Goal: Navigation & Orientation: Find specific page/section

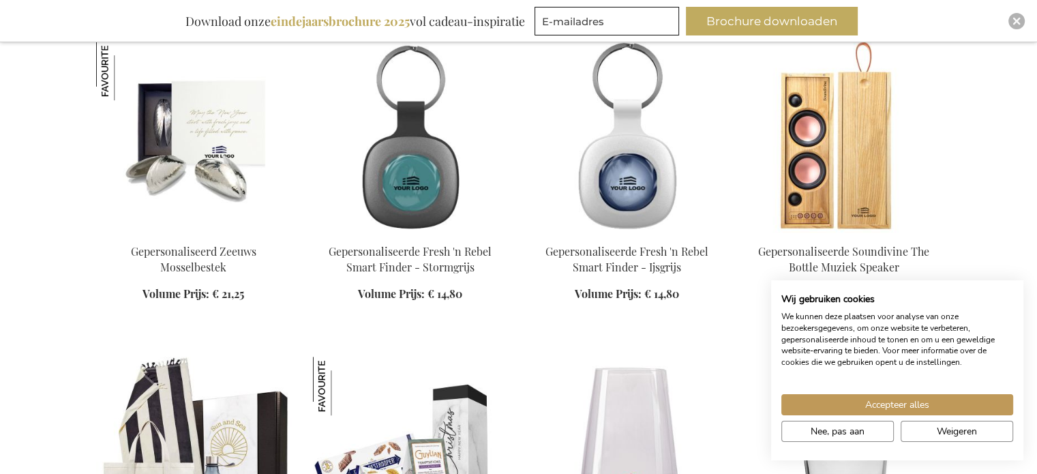
scroll to position [886, 0]
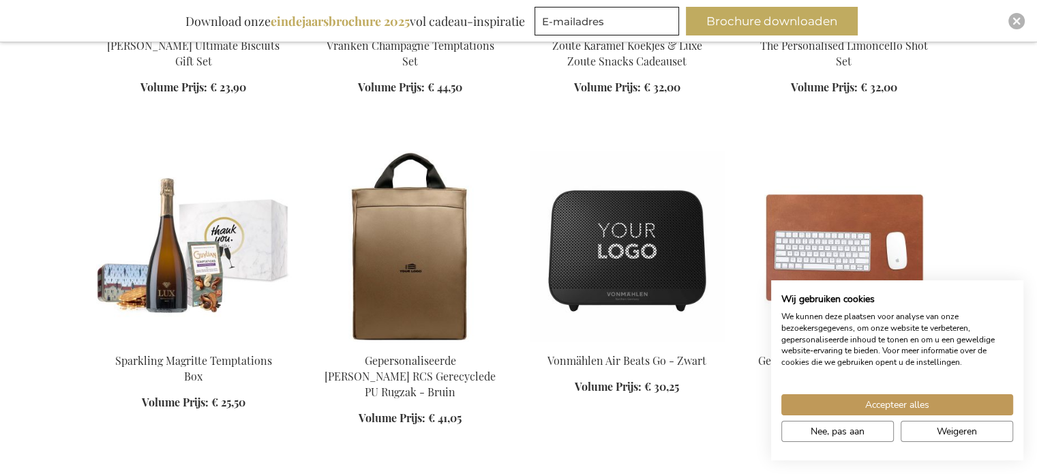
scroll to position [2113, 0]
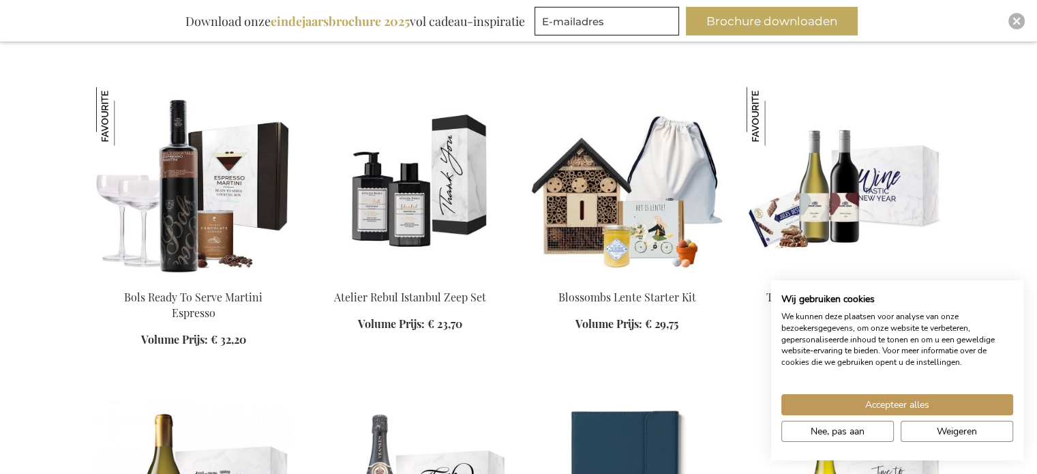
scroll to position [2454, 0]
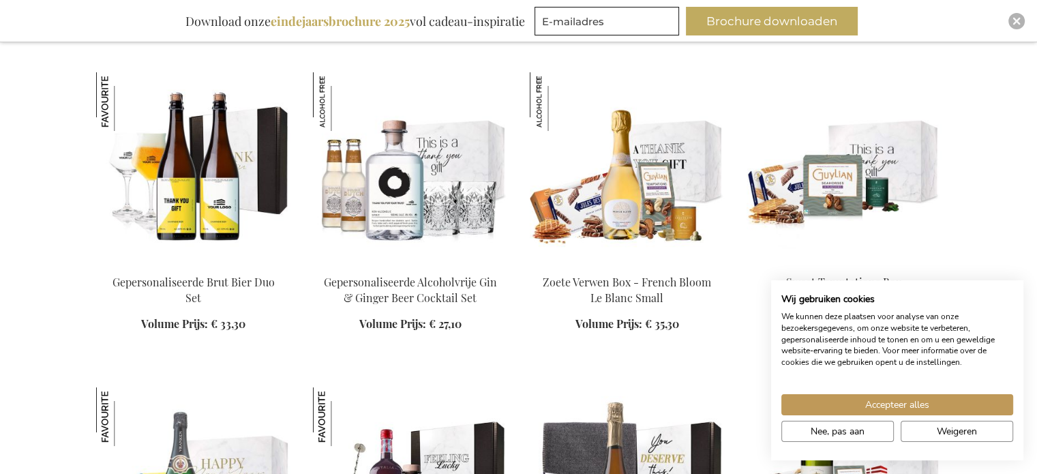
scroll to position [5316, 0]
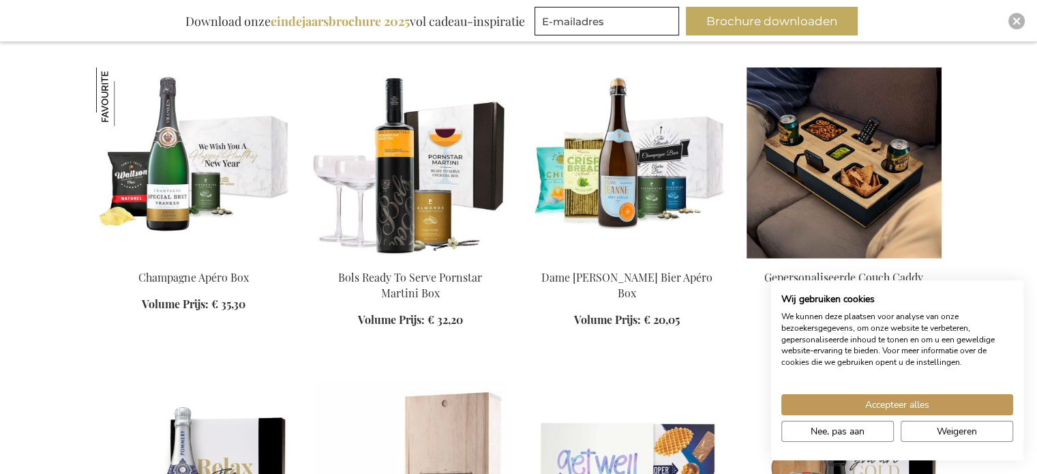
scroll to position [4294, 0]
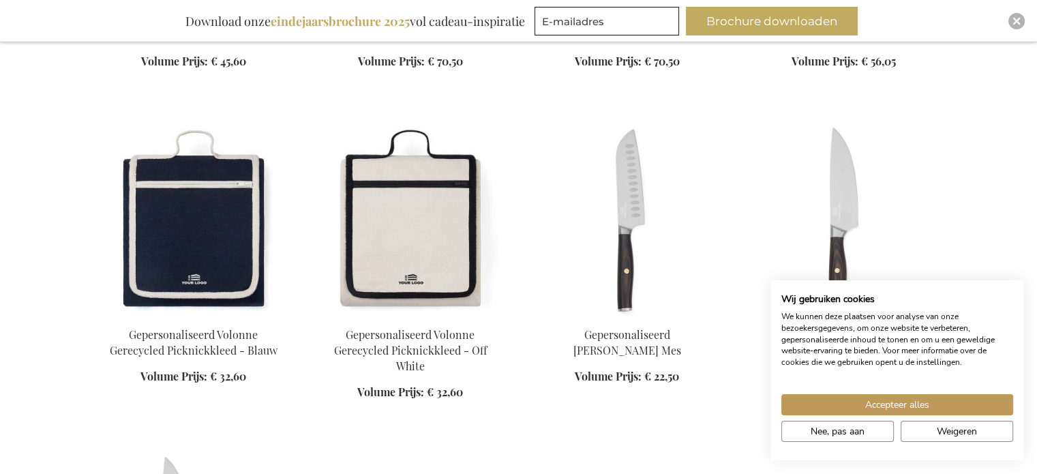
scroll to position [11587, 0]
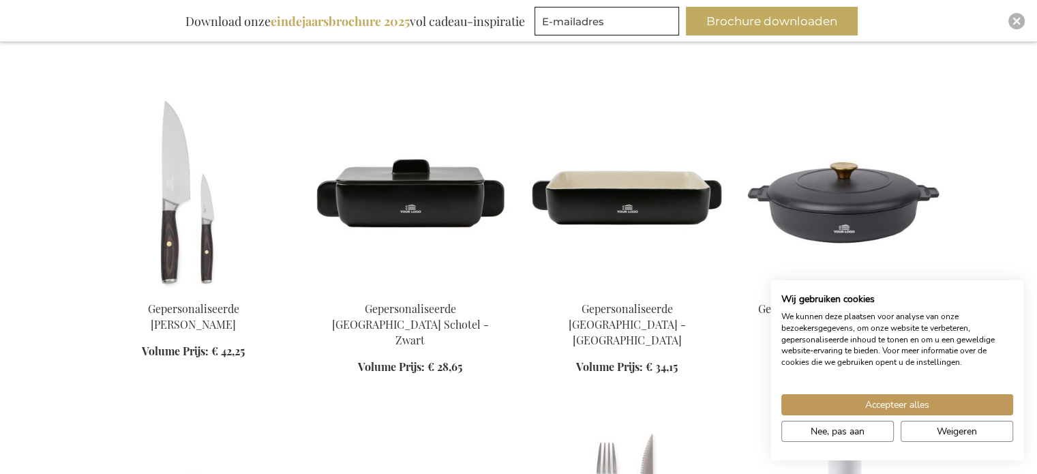
scroll to position [11928, 0]
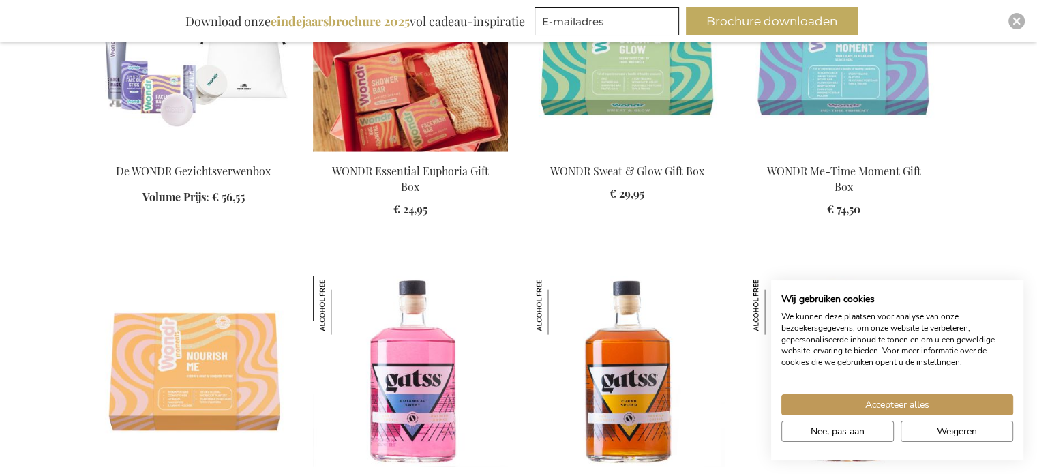
scroll to position [13427, 0]
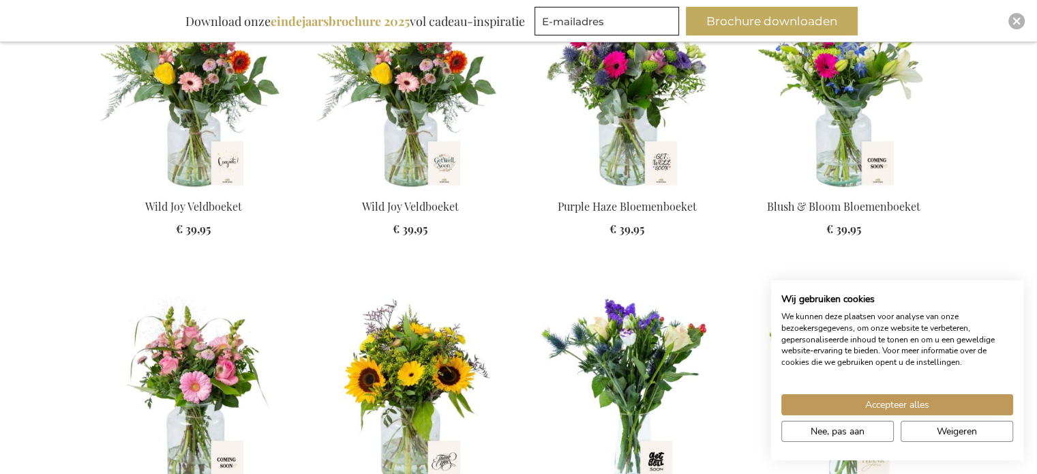
scroll to position [17108, 0]
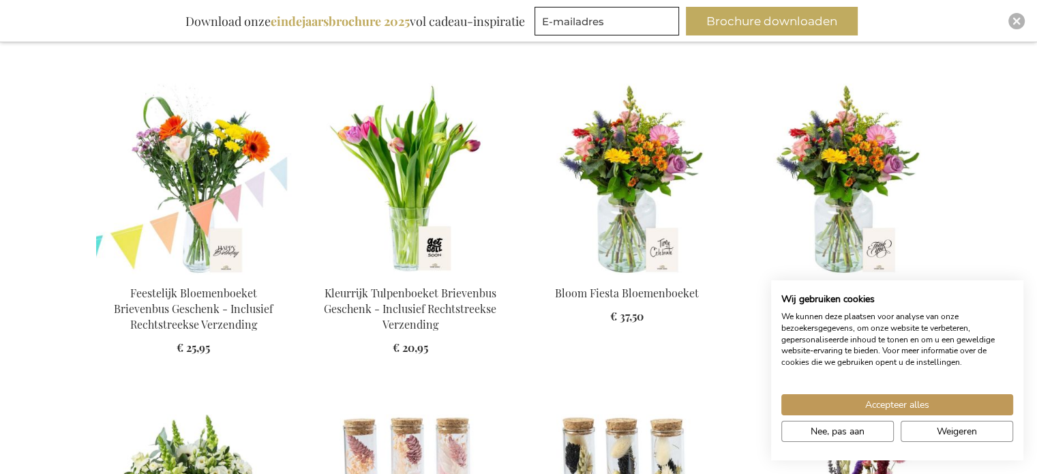
scroll to position [18130, 0]
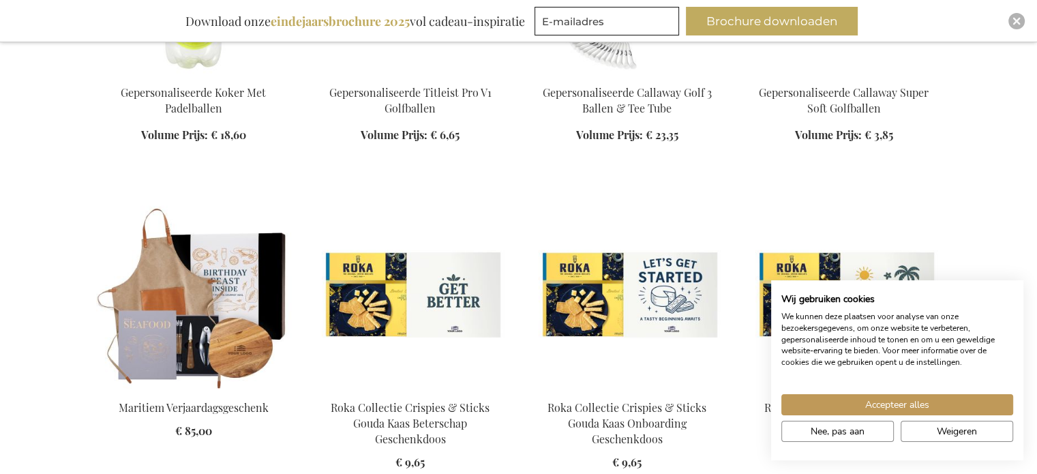
scroll to position [19970, 0]
